Goal: Transaction & Acquisition: Purchase product/service

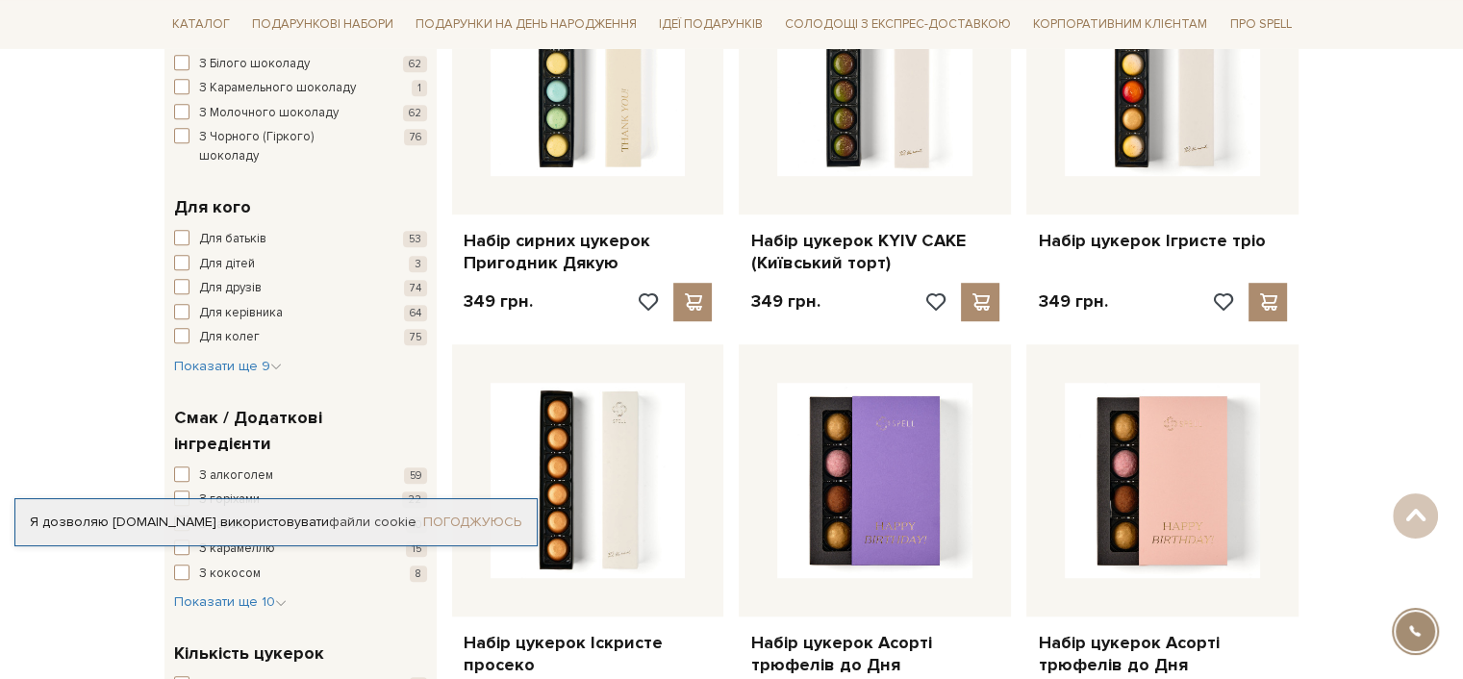
click at [465, 520] on link "Погоджуюсь" at bounding box center [472, 522] width 98 height 17
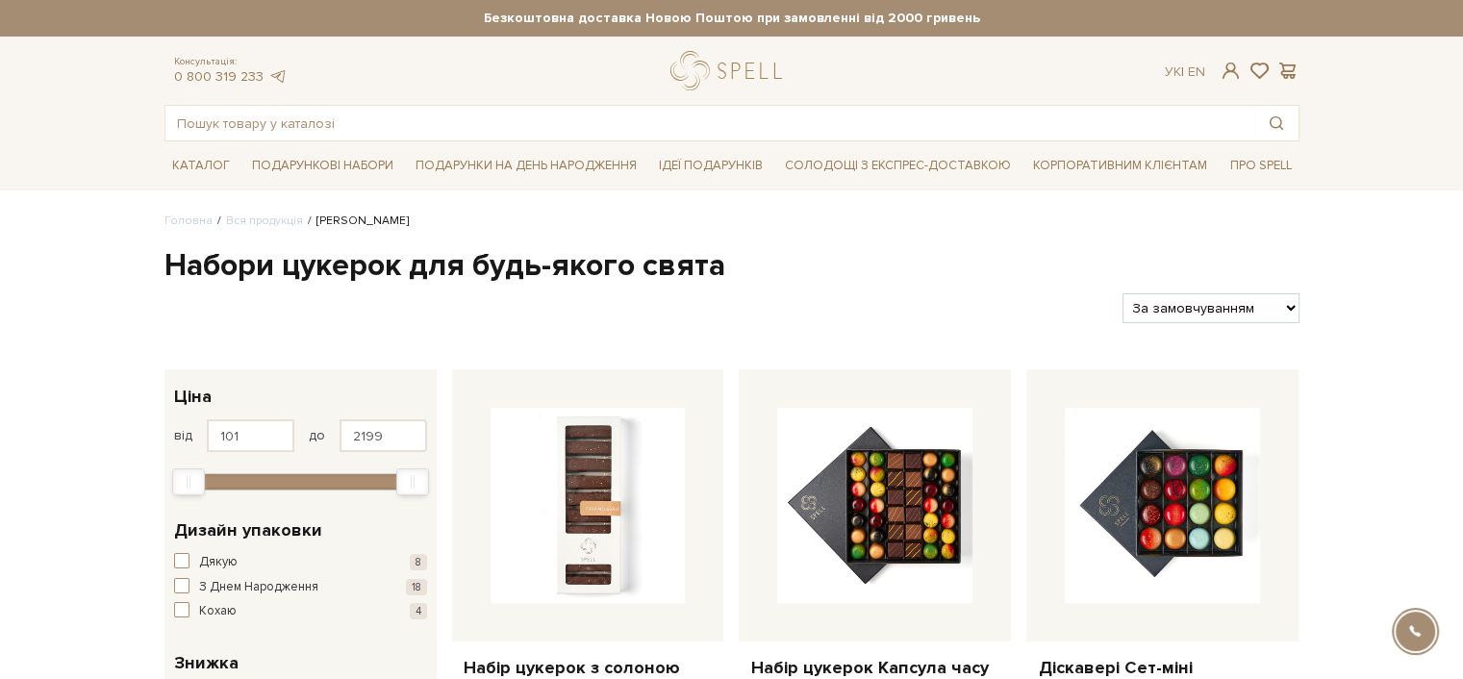
click at [1257, 303] on select "За замовчуванням За Ціною (зростання) За Ціною (зменшення) Новинки За популярні…" at bounding box center [1211, 308] width 176 height 30
select select "https://spellchocolate.com/our-productions/seti-cukerok/?sort=p.price&order=ASC"
click at [1123, 293] on select "За замовчуванням За Ціною (зростання) За Ціною (зменшення) Новинки За популярні…" at bounding box center [1211, 308] width 176 height 30
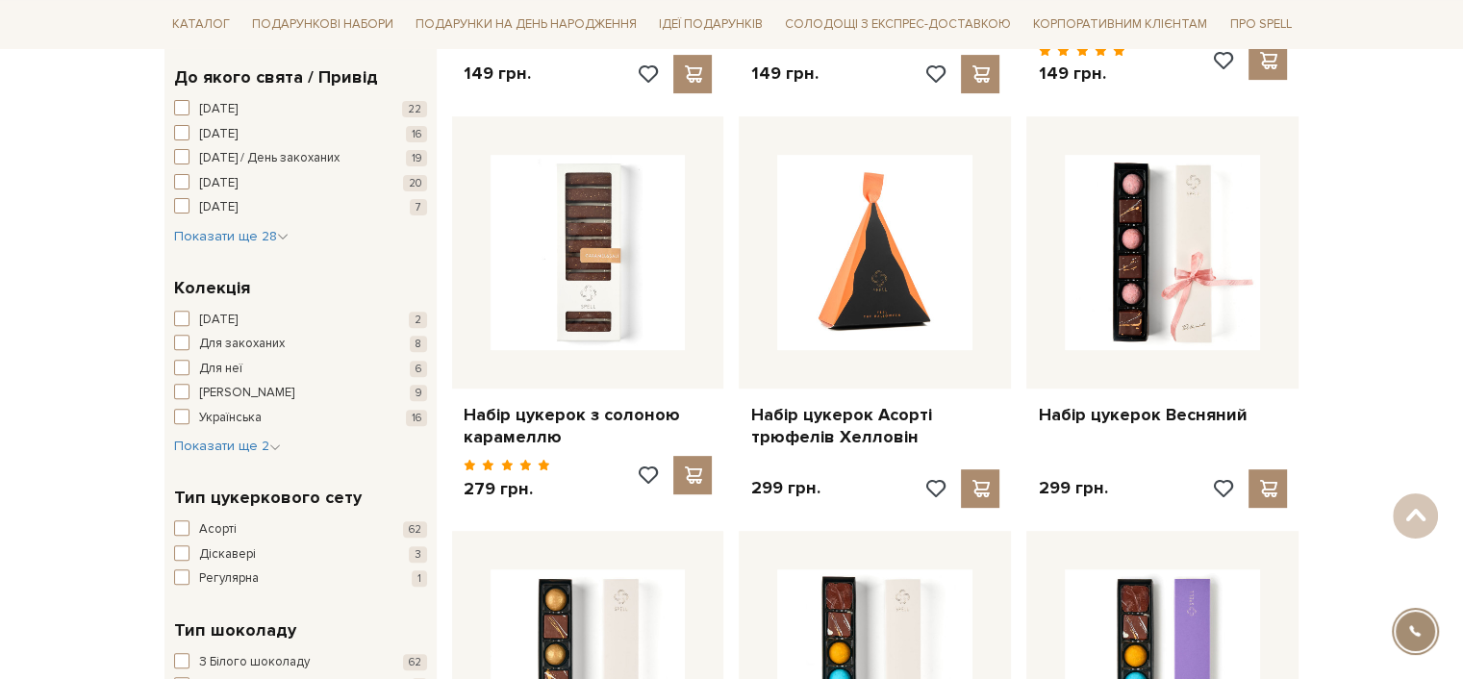
scroll to position [690, 0]
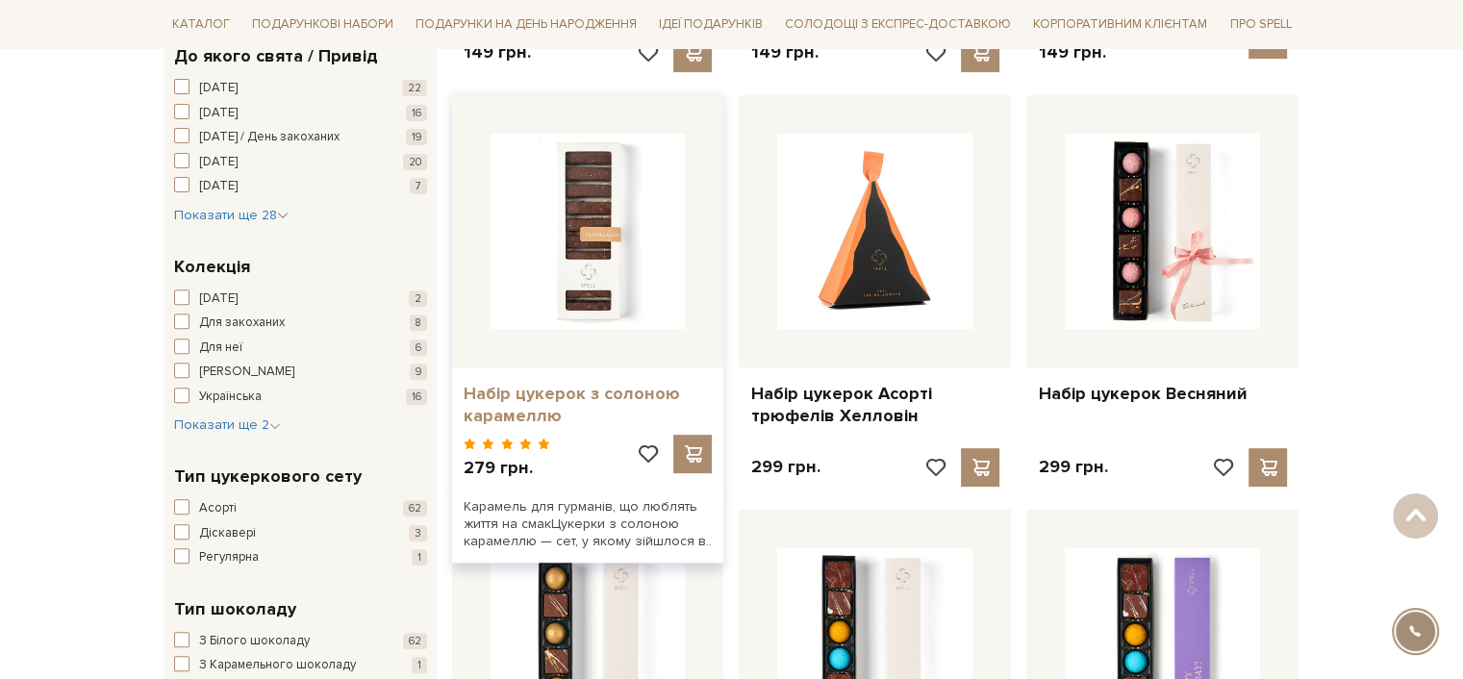
click at [577, 396] on link "Набір цукерок з солоною карамеллю" at bounding box center [588, 405] width 249 height 45
